Goal: Information Seeking & Learning: Learn about a topic

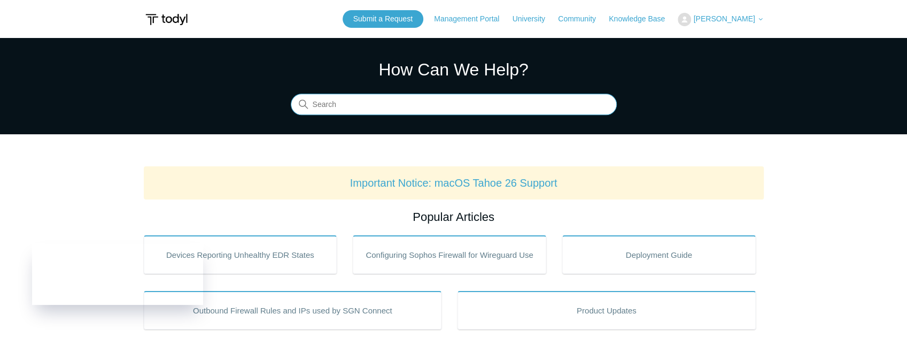
click at [440, 107] on input "Search" at bounding box center [454, 104] width 326 height 21
type input "Dropbox"
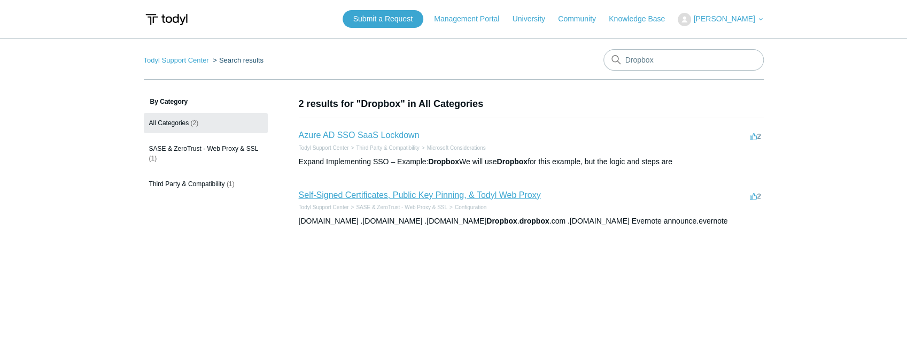
click at [495, 196] on link "Self-Signed Certificates, Public Key Pinning, & Todyl Web Proxy" at bounding box center [420, 194] width 242 height 9
